Goal: Information Seeking & Learning: Learn about a topic

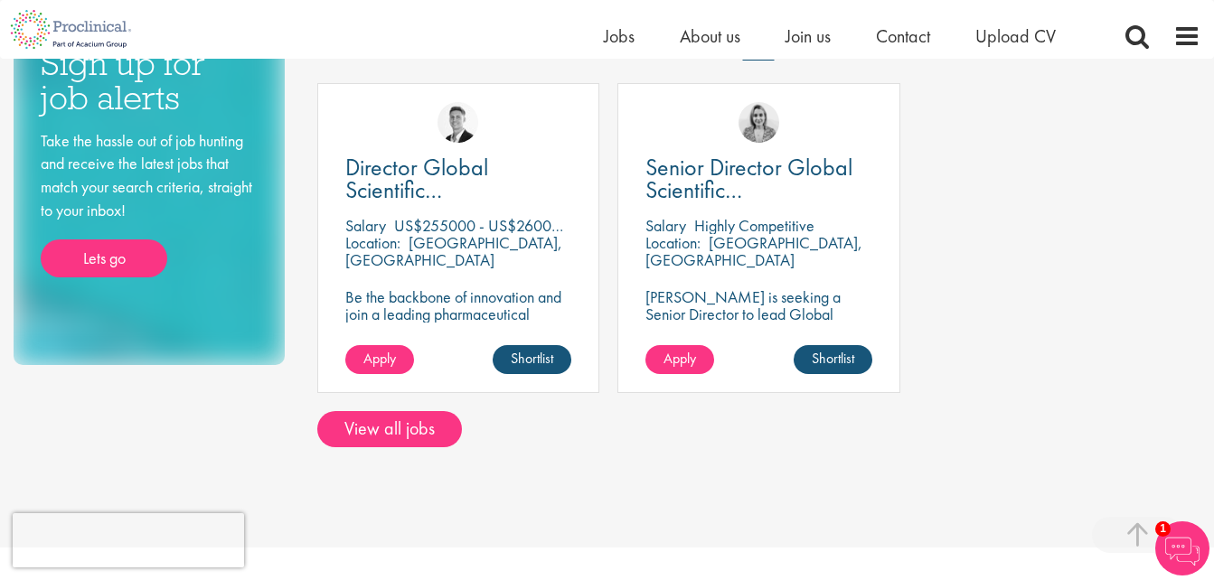
scroll to position [452, 0]
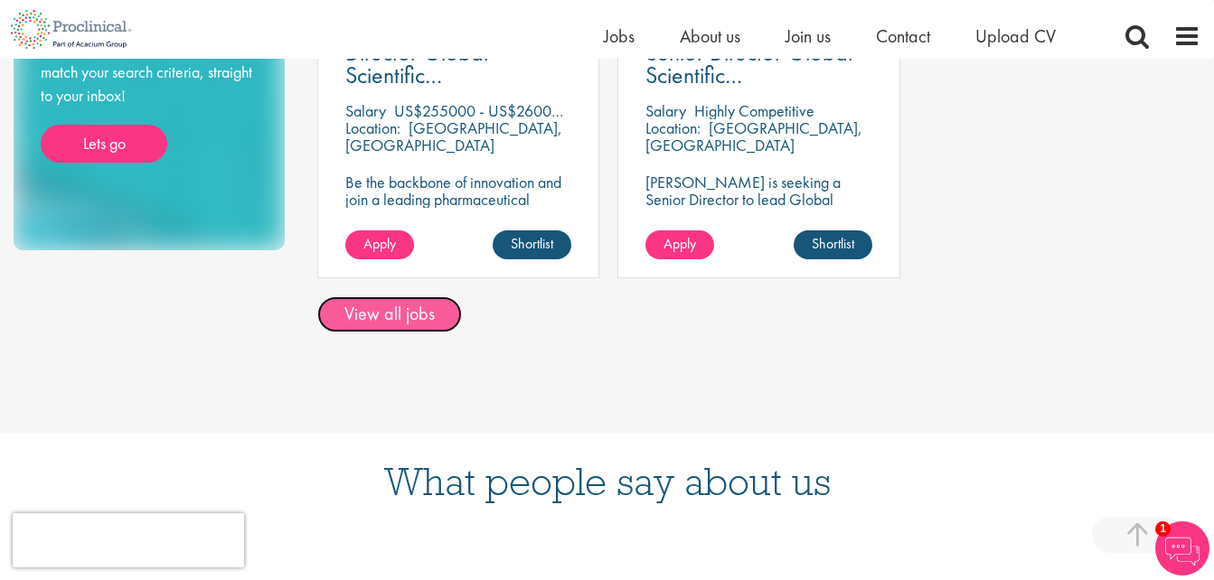
click at [416, 320] on link "View all jobs" at bounding box center [389, 314] width 145 height 36
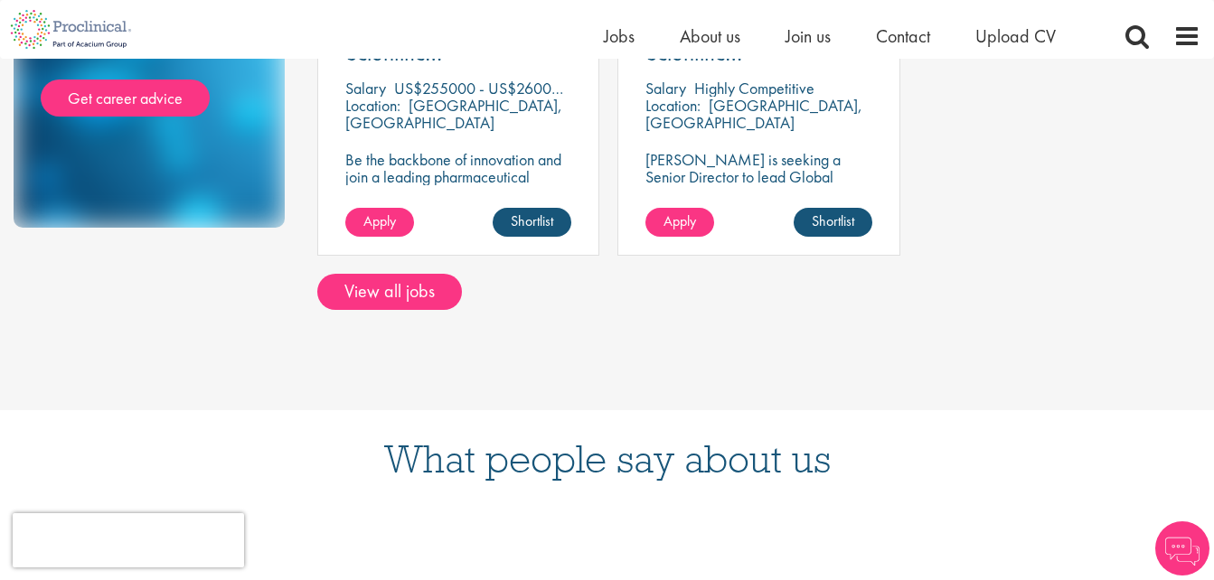
scroll to position [452, 0]
